Goal: Task Accomplishment & Management: Complete application form

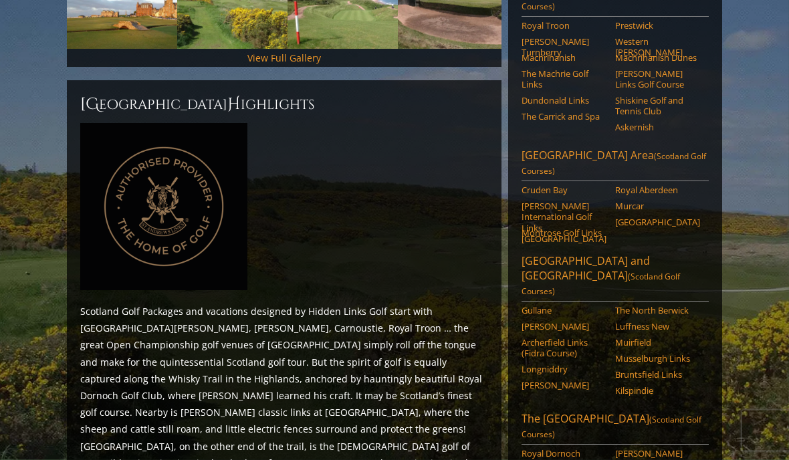
scroll to position [512, 0]
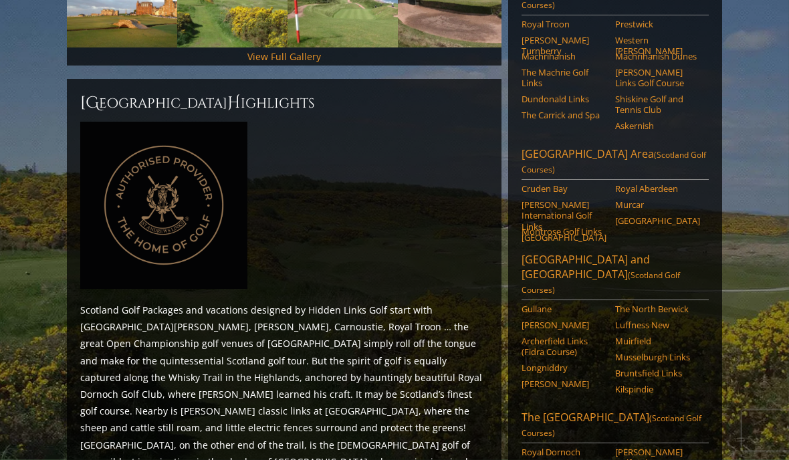
click at [684, 368] on link "Bruntsfield Links" at bounding box center [657, 373] width 85 height 11
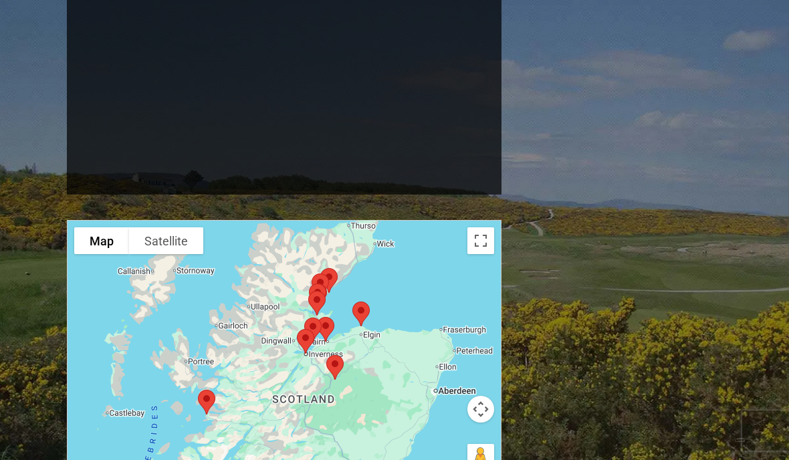
scroll to position [1198, 0]
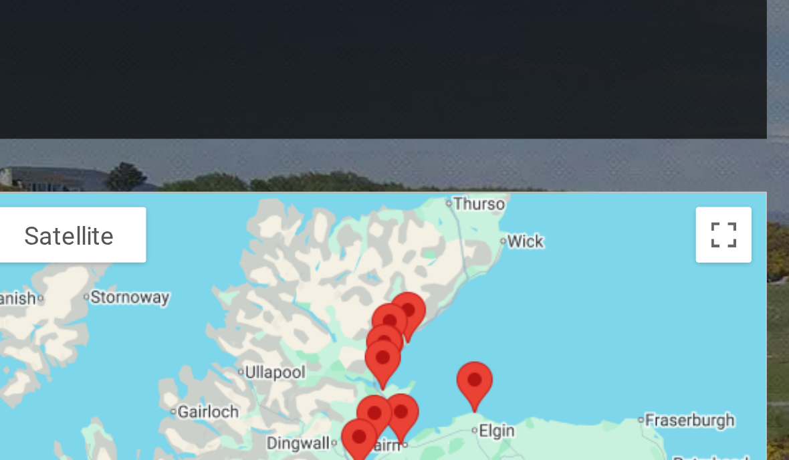
click at [185, 183] on div at bounding box center [284, 316] width 435 height 266
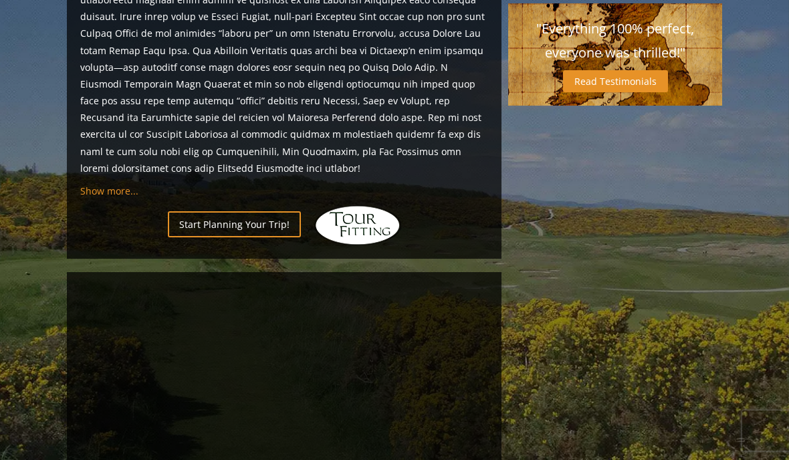
scroll to position [808, 0]
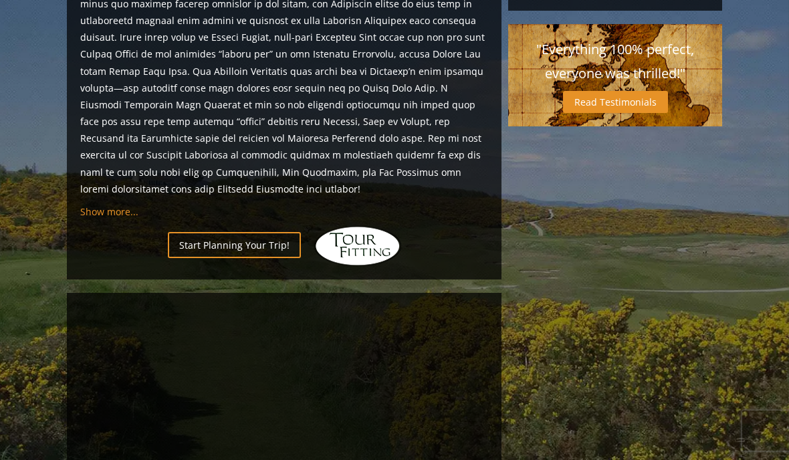
click at [244, 232] on link "Start Planning Your Trip!" at bounding box center [234, 245] width 133 height 26
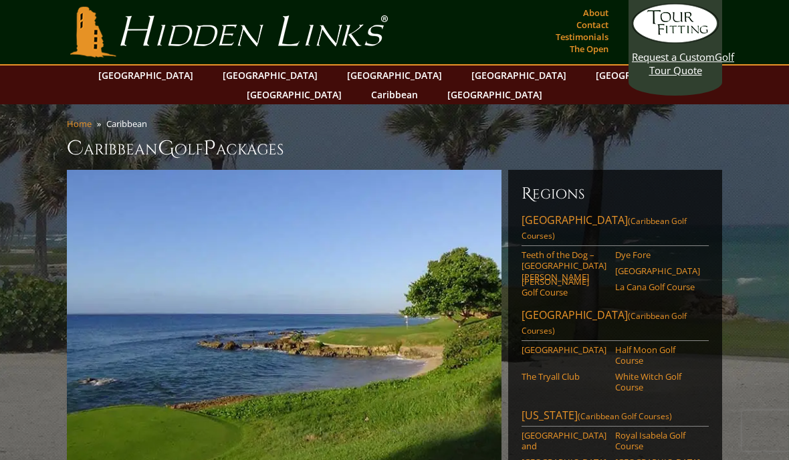
click at [253, 75] on link "[GEOGRAPHIC_DATA]" at bounding box center [270, 75] width 108 height 19
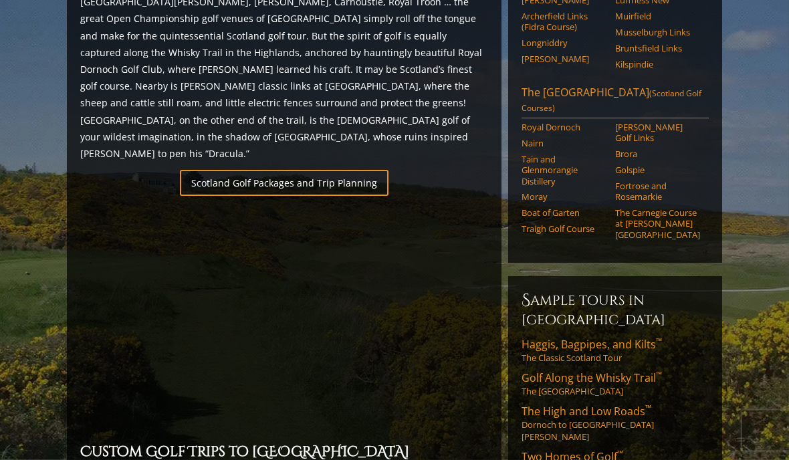
scroll to position [839, 0]
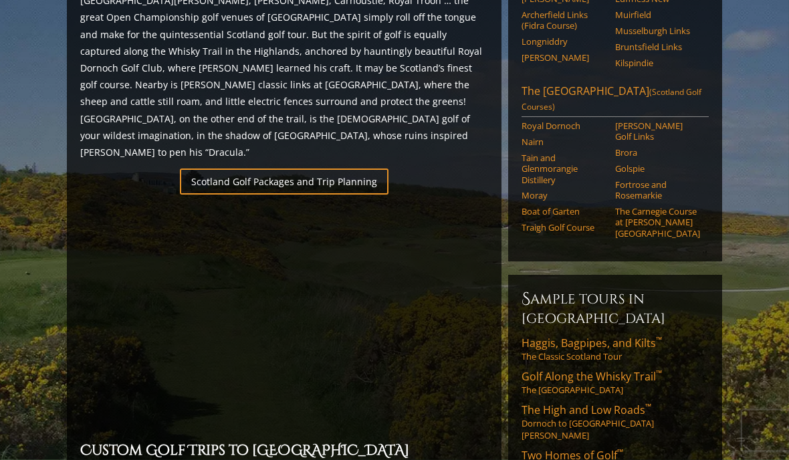
click at [700, 336] on link "Haggis, Bagpipes, and Kilts ™ The Classic Scotland Tour" at bounding box center [615, 349] width 187 height 27
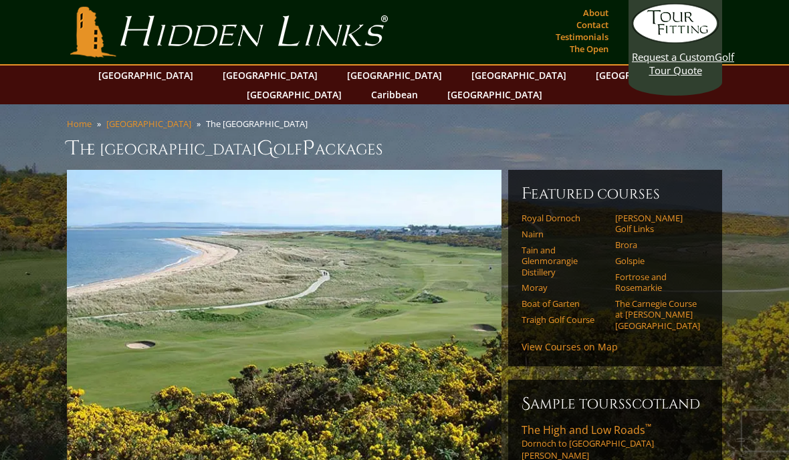
scroll to position [9, 0]
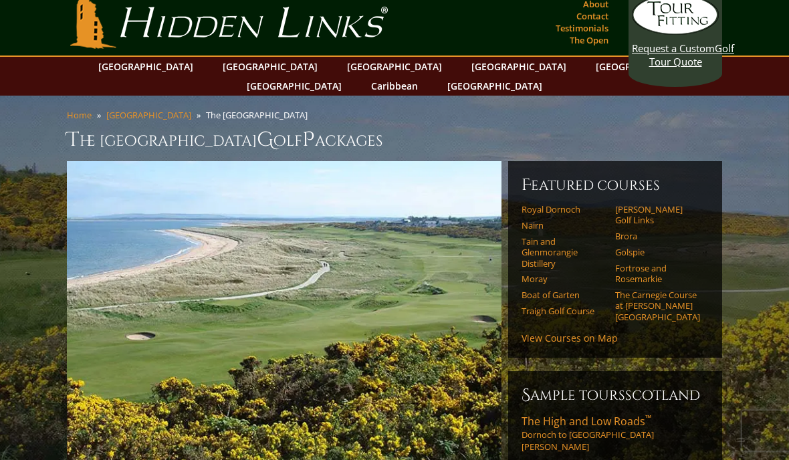
click at [580, 332] on link "View Courses on Map" at bounding box center [570, 338] width 96 height 13
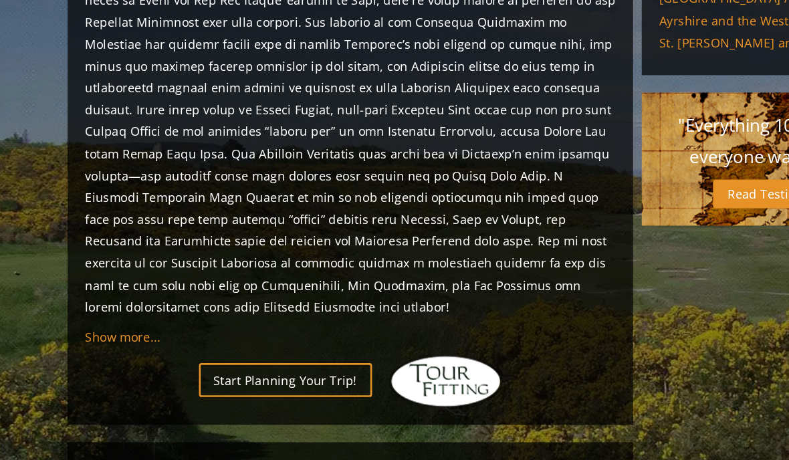
scroll to position [698, 0]
click at [227, 342] on link "Start Planning Your Trip!" at bounding box center [234, 355] width 133 height 26
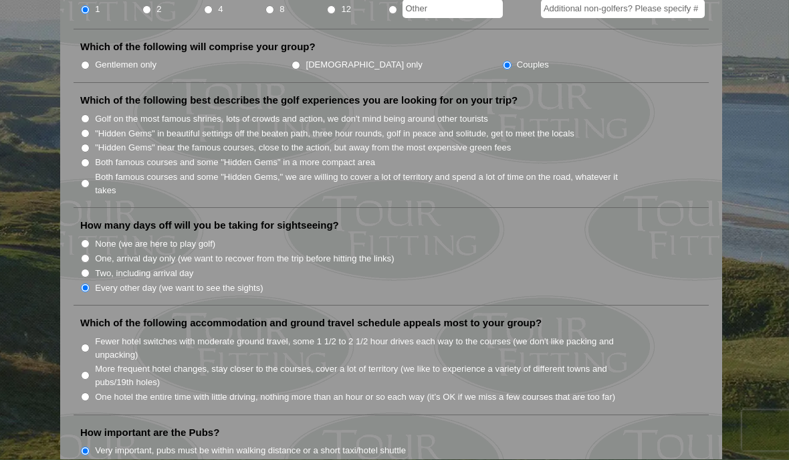
scroll to position [654, 0]
click at [99, 390] on label "One hotel the entire time with little driving, nothing more than an hour or so …" at bounding box center [355, 396] width 520 height 13
click at [90, 392] on input "One hotel the entire time with little driving, nothing more than an hour or so …" at bounding box center [85, 396] width 9 height 9
radio input "true"
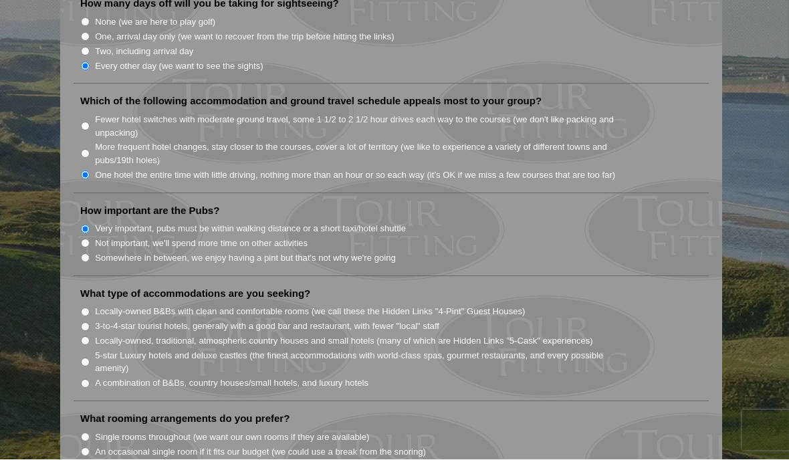
scroll to position [880, 0]
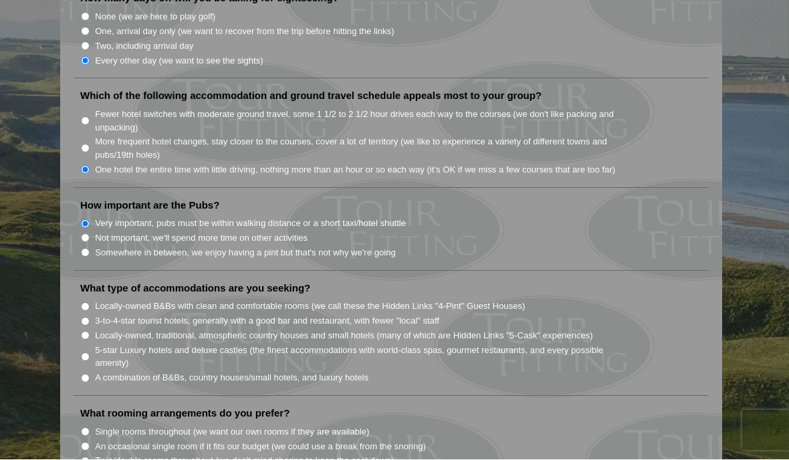
click at [90, 303] on input "Locally-owned B&Bs with clean and comfortable rooms (we call these the Hidden L…" at bounding box center [85, 307] width 9 height 9
radio input "true"
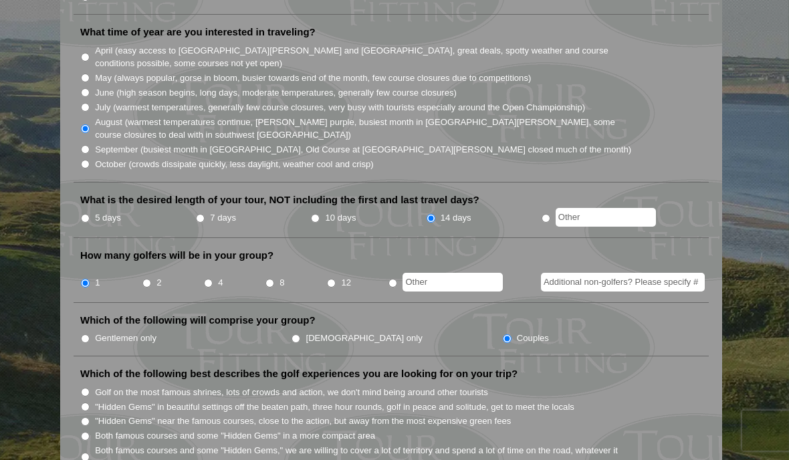
scroll to position [379, 0]
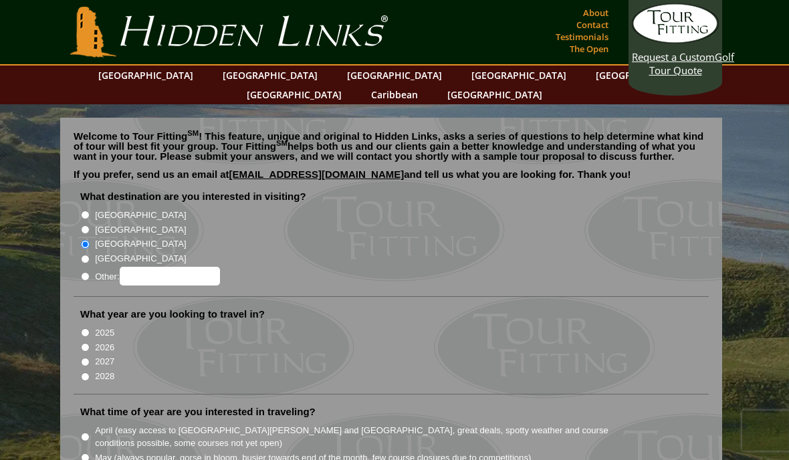
click at [87, 211] on input "[GEOGRAPHIC_DATA]" at bounding box center [85, 215] width 9 height 9
radio input "true"
click at [90, 225] on input "[GEOGRAPHIC_DATA]" at bounding box center [85, 229] width 9 height 9
radio input "true"
click at [89, 240] on input "[GEOGRAPHIC_DATA]" at bounding box center [85, 244] width 9 height 9
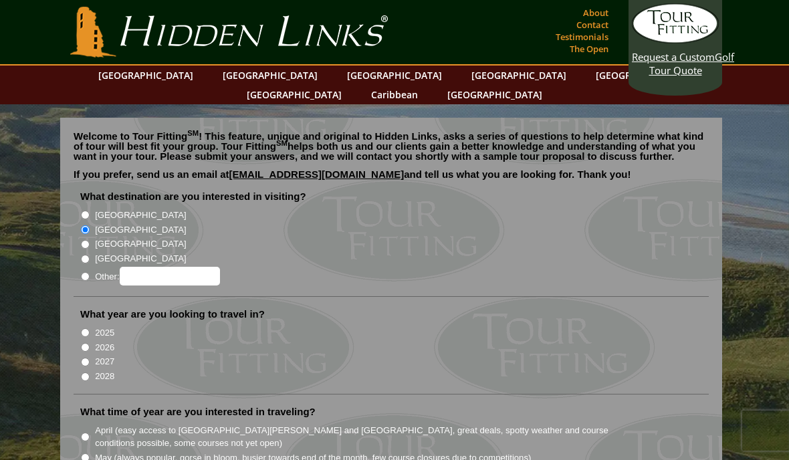
radio input "true"
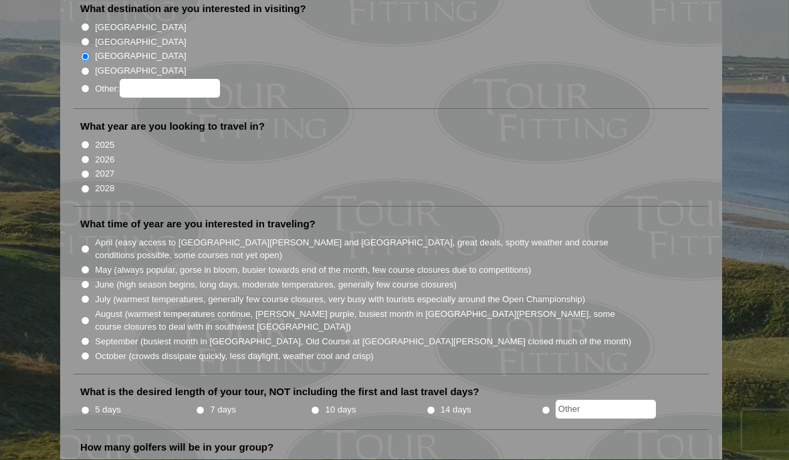
scroll to position [188, 0]
click at [94, 306] on li "August (warmest temperatures continue, heather bright purple, busiest month in …" at bounding box center [396, 319] width 633 height 27
click at [82, 316] on input "August (warmest temperatures continue, heather bright purple, busiest month in …" at bounding box center [85, 320] width 9 height 9
radio input "true"
click at [310, 402] on li "7 days" at bounding box center [252, 410] width 115 height 17
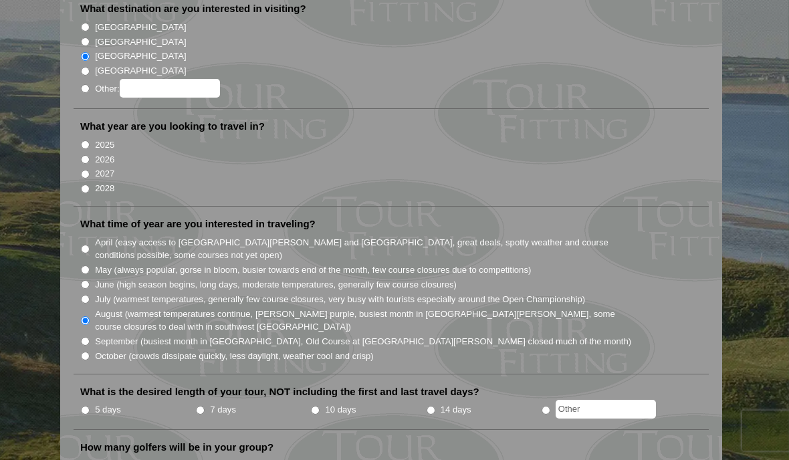
click at [320, 406] on input "10 days" at bounding box center [315, 410] width 9 height 9
radio input "true"
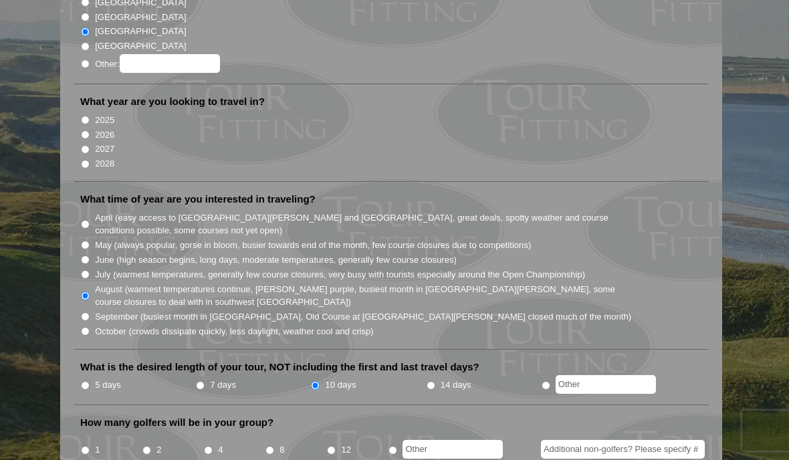
scroll to position [218, 0]
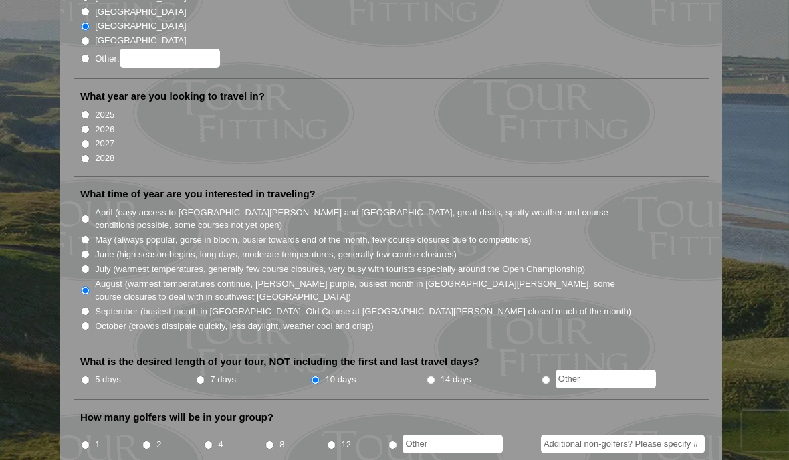
click at [90, 441] on input "1" at bounding box center [85, 445] width 9 height 9
radio input "true"
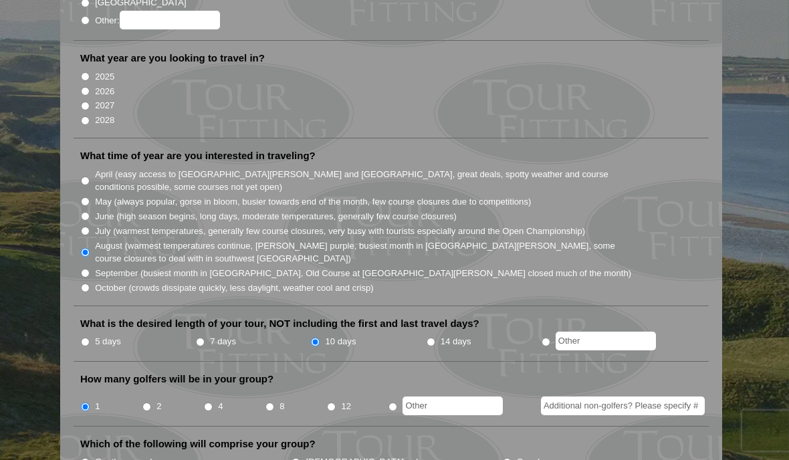
scroll to position [263, 0]
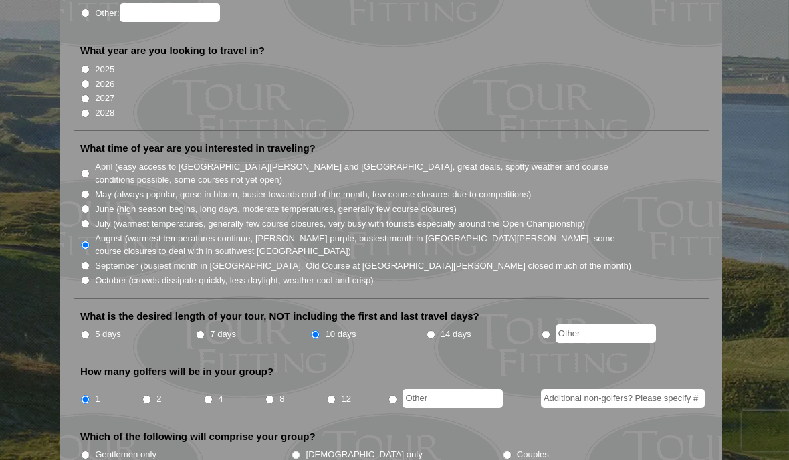
click at [503, 451] on input "Couples" at bounding box center [507, 455] width 9 height 9
radio input "true"
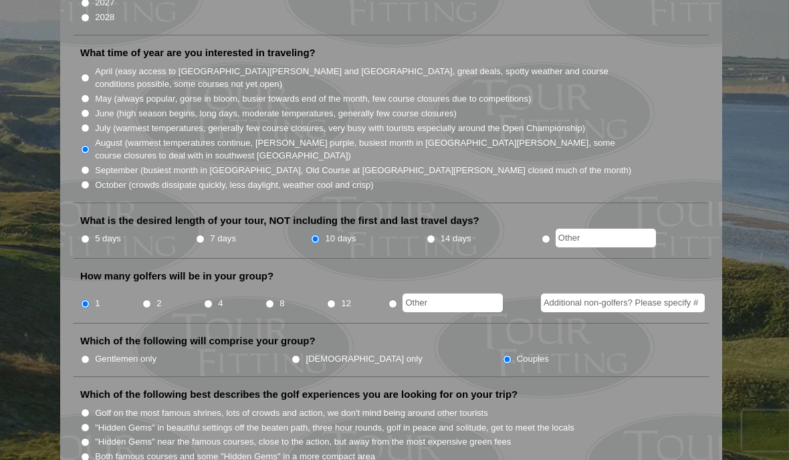
scroll to position [361, 0]
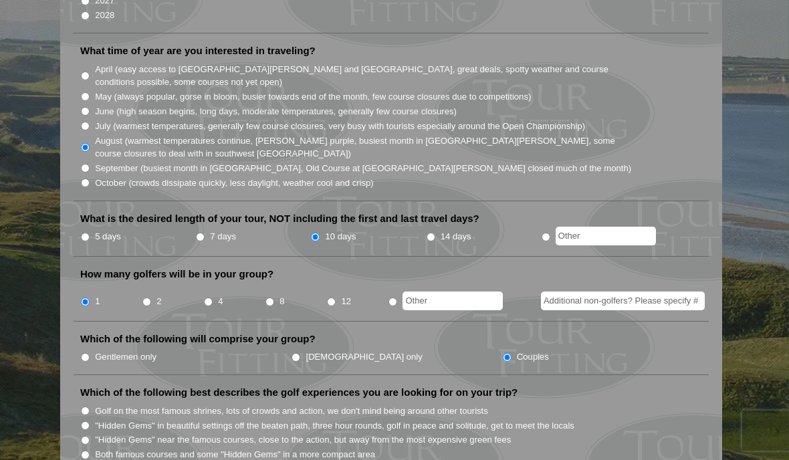
click at [89, 436] on input ""Hidden Gems" near the famous courses, close to the action, but away from the m…" at bounding box center [85, 440] width 9 height 9
radio input "true"
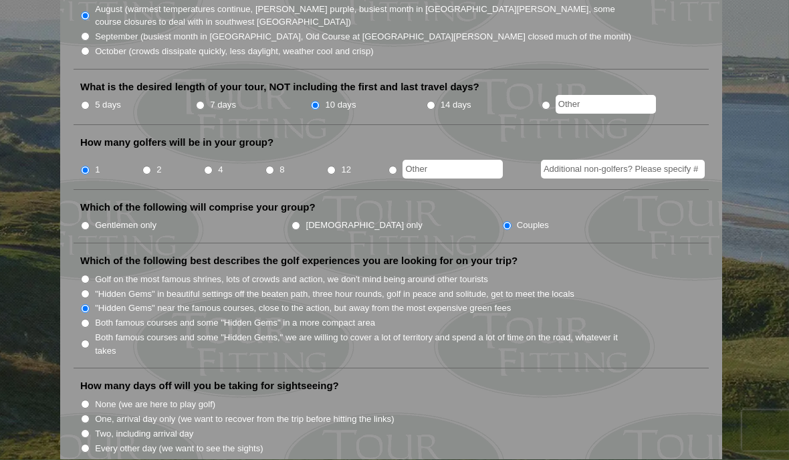
scroll to position [503, 0]
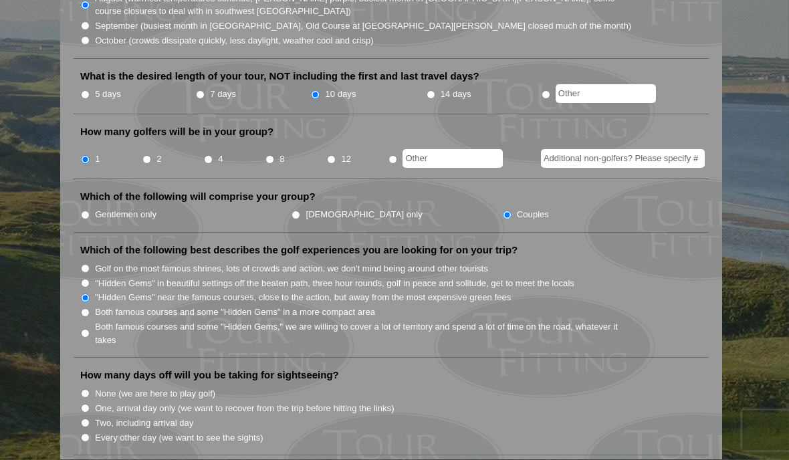
click at [90, 434] on input "Every other day (we want to see the sights)" at bounding box center [85, 438] width 9 height 9
radio input "true"
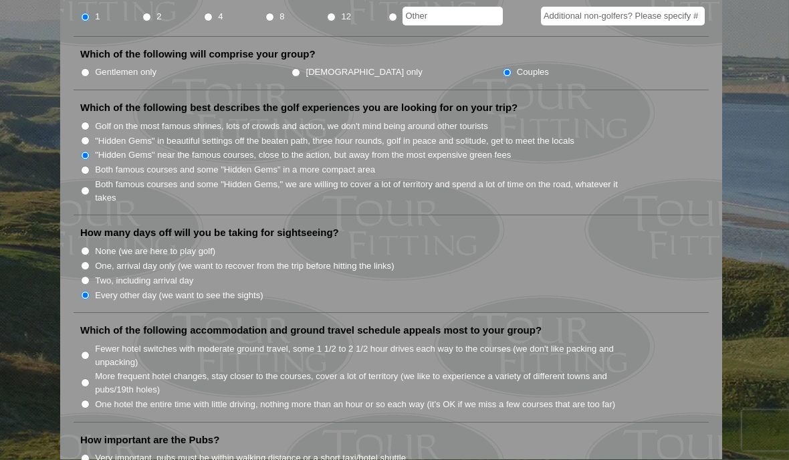
scroll to position [647, 0]
click at [98, 342] on label "Fewer hotel switches with moderate ground travel, some 1 1/2 to 2 1/2 hour driv…" at bounding box center [364, 355] width 538 height 26
click at [90, 350] on input "Fewer hotel switches with moderate ground travel, some 1 1/2 to 2 1/2 hour driv…" at bounding box center [85, 354] width 9 height 9
radio input "true"
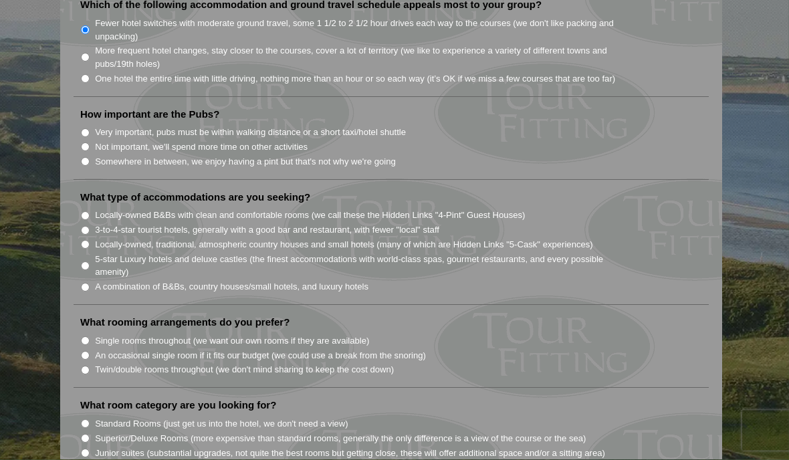
scroll to position [973, 0]
click at [82, 225] on input "3-to-4-star tourist hotels, generally with a good bar and restaurant, with fewe…" at bounding box center [85, 229] width 9 height 9
radio input "true"
click at [90, 335] on input "Single rooms throughout (we want our own rooms if they are available)" at bounding box center [85, 339] width 9 height 9
radio input "true"
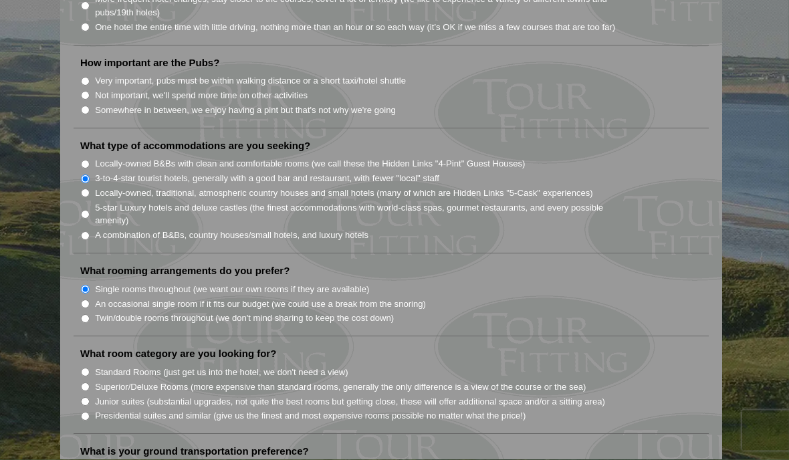
scroll to position [1033, 0]
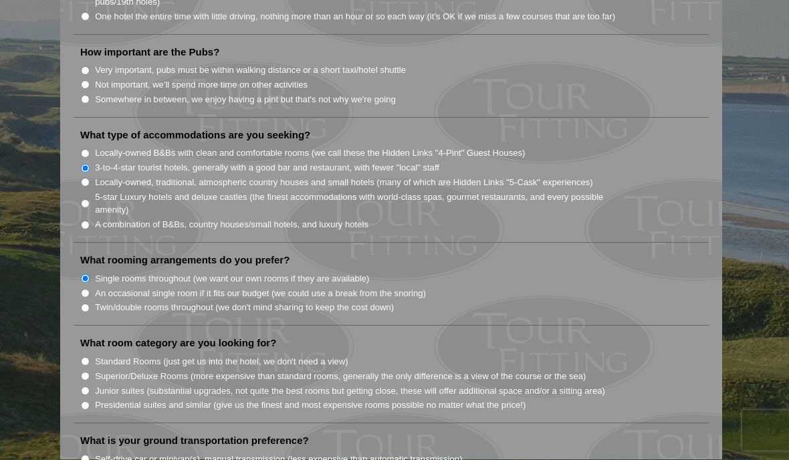
click at [98, 370] on label "Superior/Deluxe Rooms (more expensive than standard rooms, generally the only d…" at bounding box center [340, 376] width 491 height 13
click at [90, 372] on input "Superior/Deluxe Rooms (more expensive than standard rooms, generally the only d…" at bounding box center [85, 376] width 9 height 9
radio input "true"
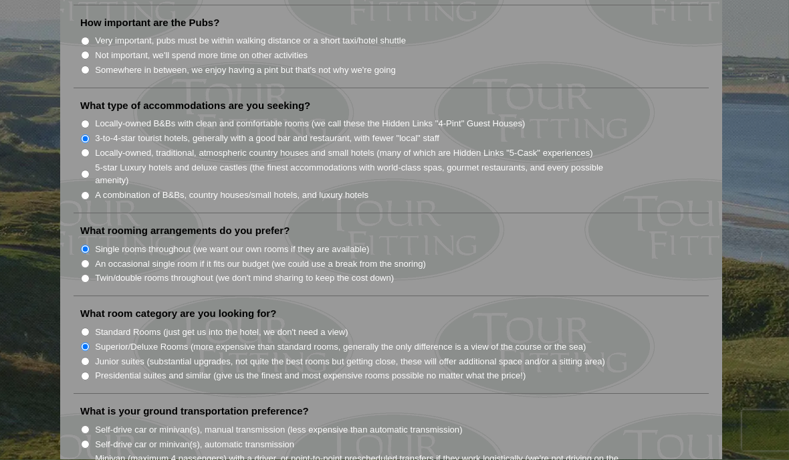
scroll to position [1074, 0]
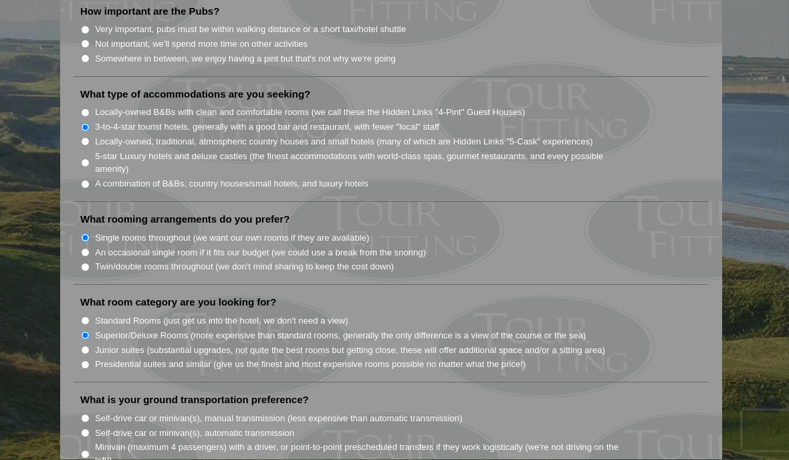
click at [90, 451] on input "Minivan (maximum 4 passengers) with a driver, or point-to-point prescheduled tr…" at bounding box center [85, 455] width 9 height 9
radio input "true"
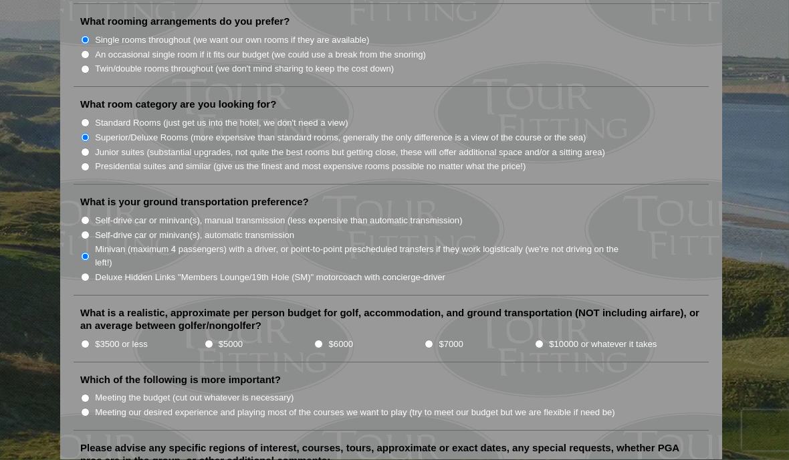
scroll to position [1295, 0]
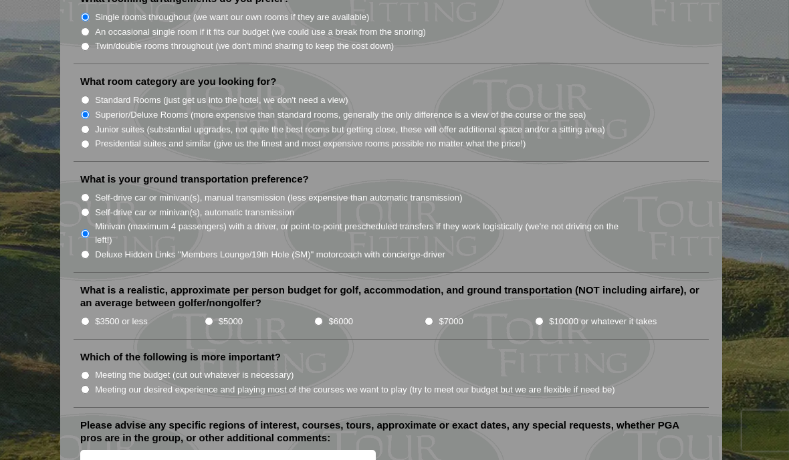
click at [313, 284] on li "What is a realistic, approximate per person budget for golf, accommodation, and…" at bounding box center [391, 312] width 635 height 56
click at [316, 317] on input "$6000" at bounding box center [318, 321] width 9 height 9
radio input "true"
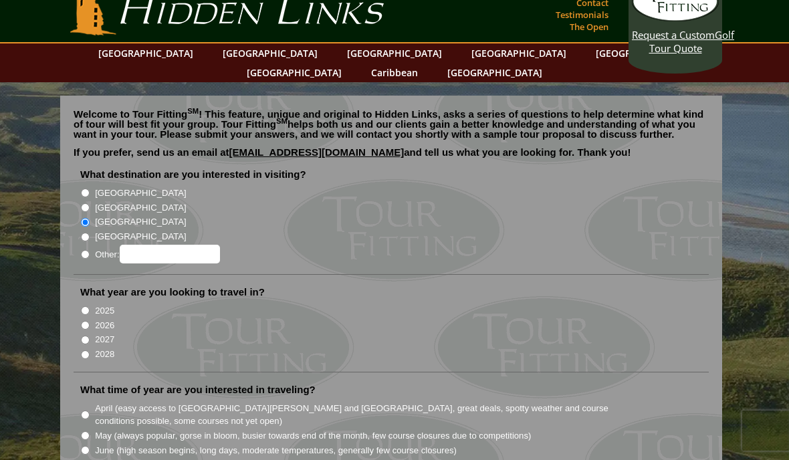
scroll to position [0, 0]
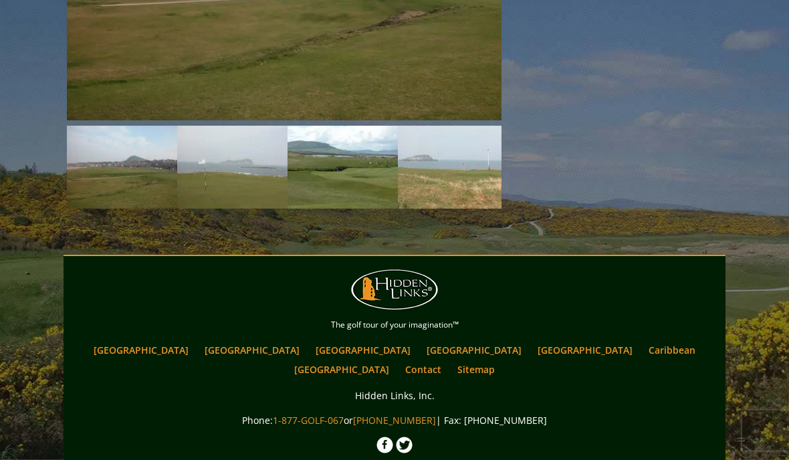
scroll to position [1343, 0]
